Goal: Transaction & Acquisition: Subscribe to service/newsletter

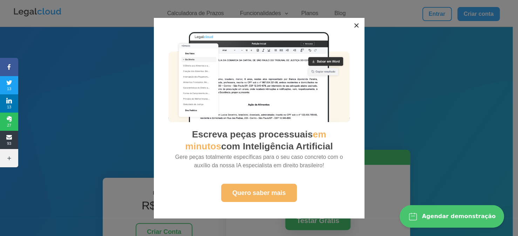
click at [359, 27] on button "×" at bounding box center [356, 25] width 15 height 15
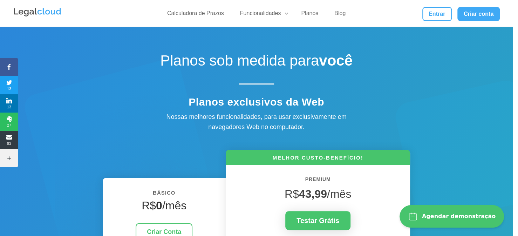
click at [414, 72] on div "Escreva peças processuais em minutos com Inteligência Artificial Gere peças tot…" at bounding box center [259, 118] width 513 height 215
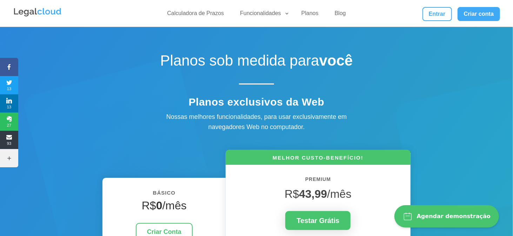
click at [381, 57] on div "Planos sob medida para você" at bounding box center [256, 72] width 379 height 40
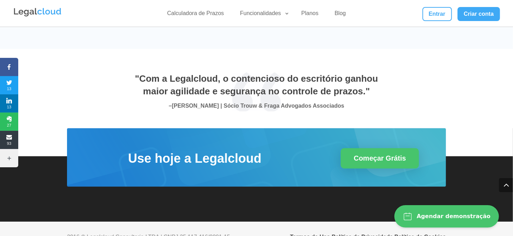
scroll to position [2534, 0]
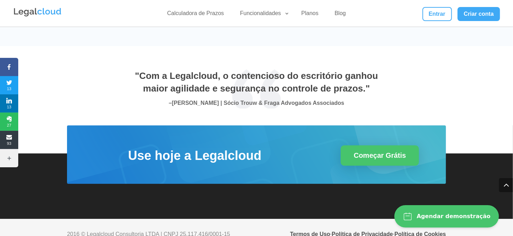
drag, startPoint x: 135, startPoint y: 60, endPoint x: 363, endPoint y: 91, distance: 230.1
click at [363, 91] on div ""Com a Legalcloud, o contencioso do escritório ganhou maior agilidade e seguran…" at bounding box center [257, 88] width 246 height 39
click at [363, 98] on p "– [PERSON_NAME] | [PERSON_NAME] & Fraga Advogados Associados" at bounding box center [257, 103] width 246 height 10
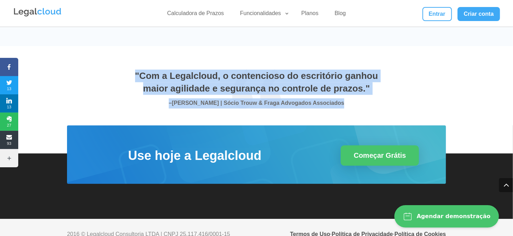
drag, startPoint x: 329, startPoint y: 89, endPoint x: 134, endPoint y: 59, distance: 197.5
click at [134, 69] on div ""Com a Legalcloud, o contencioso do escritório ganhou maior agilidade e seguran…" at bounding box center [257, 88] width 246 height 39
drag, startPoint x: 235, startPoint y: 71, endPoint x: 283, endPoint y: 94, distance: 53.4
click at [236, 71] on span ""Com a Legalcloud, o contencioso do escritório ganhou maior agilidade e seguran…" at bounding box center [256, 82] width 243 height 23
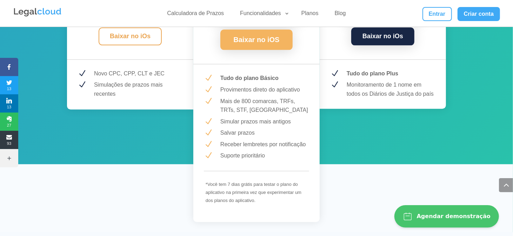
scroll to position [1026, 0]
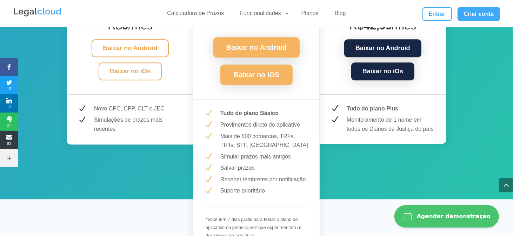
drag, startPoint x: 367, startPoint y: 103, endPoint x: 362, endPoint y: 106, distance: 5.8
click at [367, 103] on div "Black R$ 42,99 /mês Baixar no Android Baixar no iOs N Tudo do plano Plus N Moni…" at bounding box center [383, 71] width 126 height 146
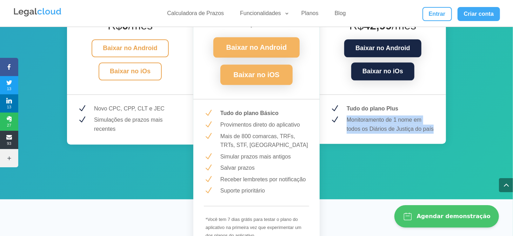
drag, startPoint x: 348, startPoint y: 108, endPoint x: 414, endPoint y: 121, distance: 67.3
click at [438, 119] on div "Black R$ 42,99 /mês Baixar no Android Baixar no iOs N Tudo do plano Plus N Moni…" at bounding box center [383, 71] width 126 height 146
drag, startPoint x: 407, startPoint y: 121, endPoint x: 384, endPoint y: 115, distance: 23.2
click at [407, 121] on p "Monitoramento de 1 nome em todos os Diários de Justiça do país" at bounding box center [391, 124] width 89 height 18
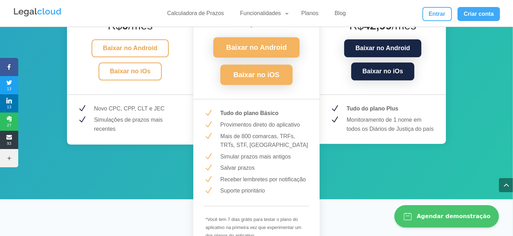
click at [348, 106] on strong "Tudo do plano Plus" at bounding box center [373, 109] width 52 height 6
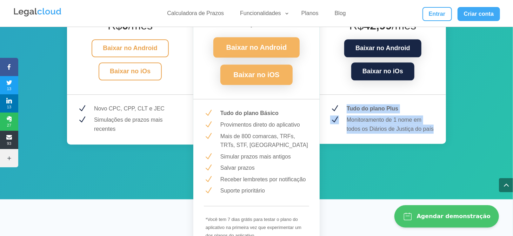
drag, startPoint x: 346, startPoint y: 96, endPoint x: 379, endPoint y: 127, distance: 44.7
click at [436, 118] on div "Black R$ 42,99 /mês Baixar no Android Baixar no iOs N Tudo do plano Plus N Moni…" at bounding box center [383, 71] width 126 height 146
click at [375, 127] on div "Black R$ 42,99 /mês Baixar no Android Baixar no iOs N Tudo do plano Plus N Moni…" at bounding box center [383, 71] width 126 height 146
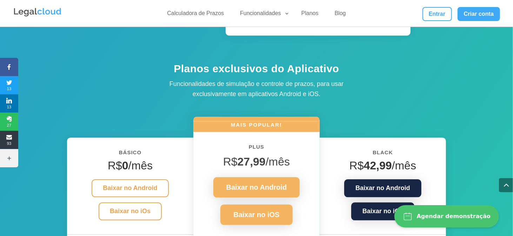
scroll to position [886, 0]
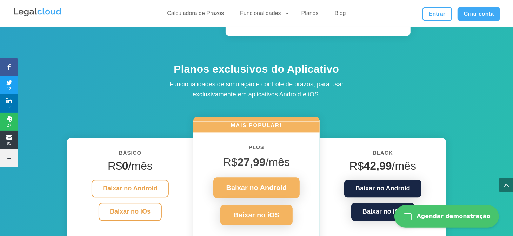
click at [288, 121] on h6 "MAIS POPULAR!" at bounding box center [256, 126] width 126 height 11
click at [372, 138] on div "Black R$ 42,99 /mês Baixar no Android Baixar no iOs N Tudo do plano Plus N Moni…" at bounding box center [383, 211] width 126 height 146
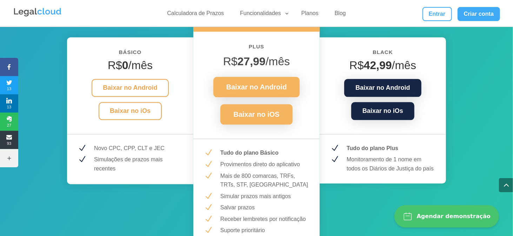
scroll to position [991, 0]
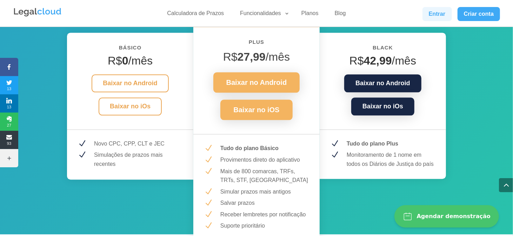
click at [442, 15] on link "Entrar" at bounding box center [436, 14] width 29 height 14
